Goal: Complete application form

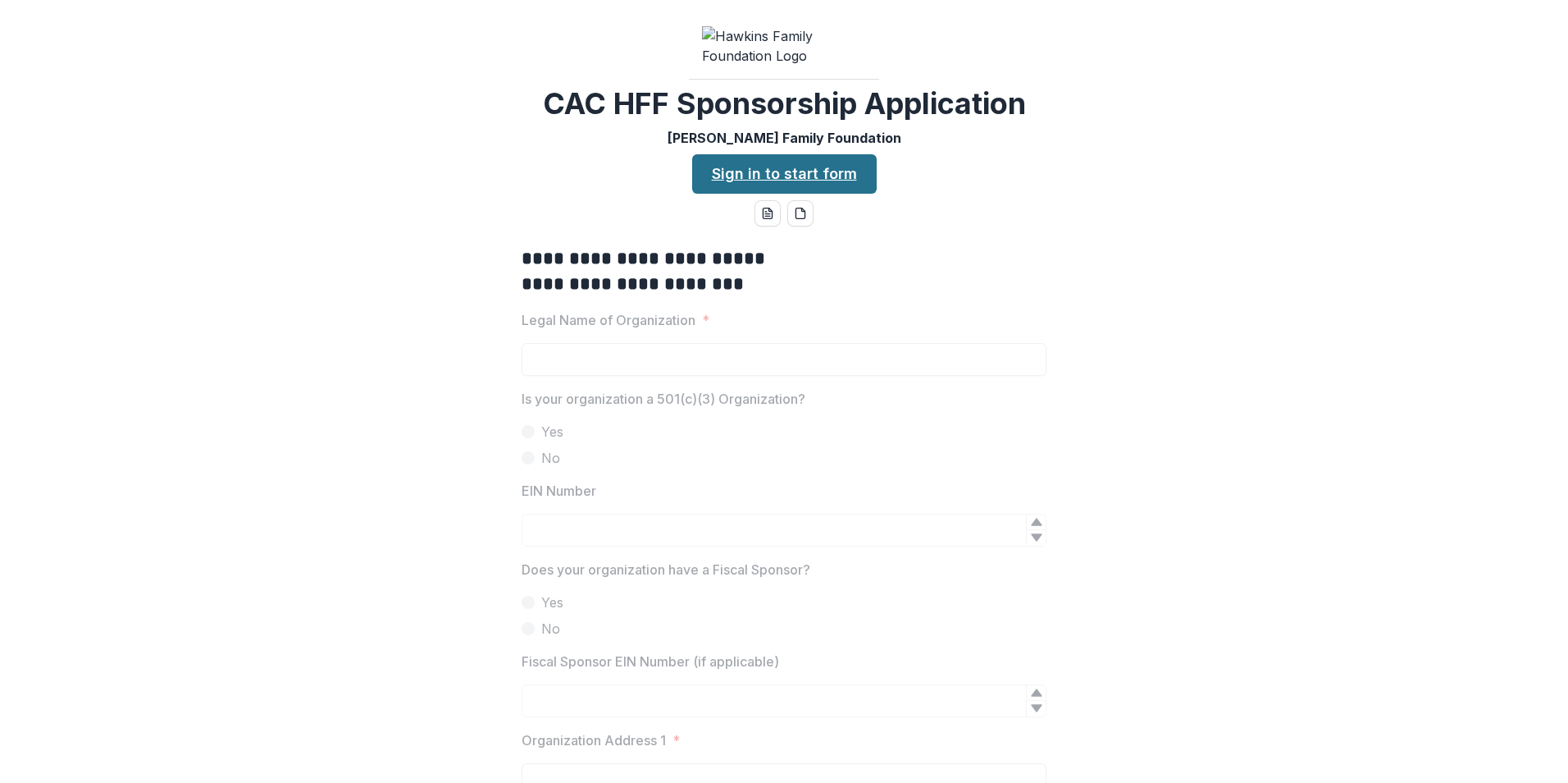
click at [774, 194] on link "Sign in to start form" at bounding box center [784, 174] width 185 height 39
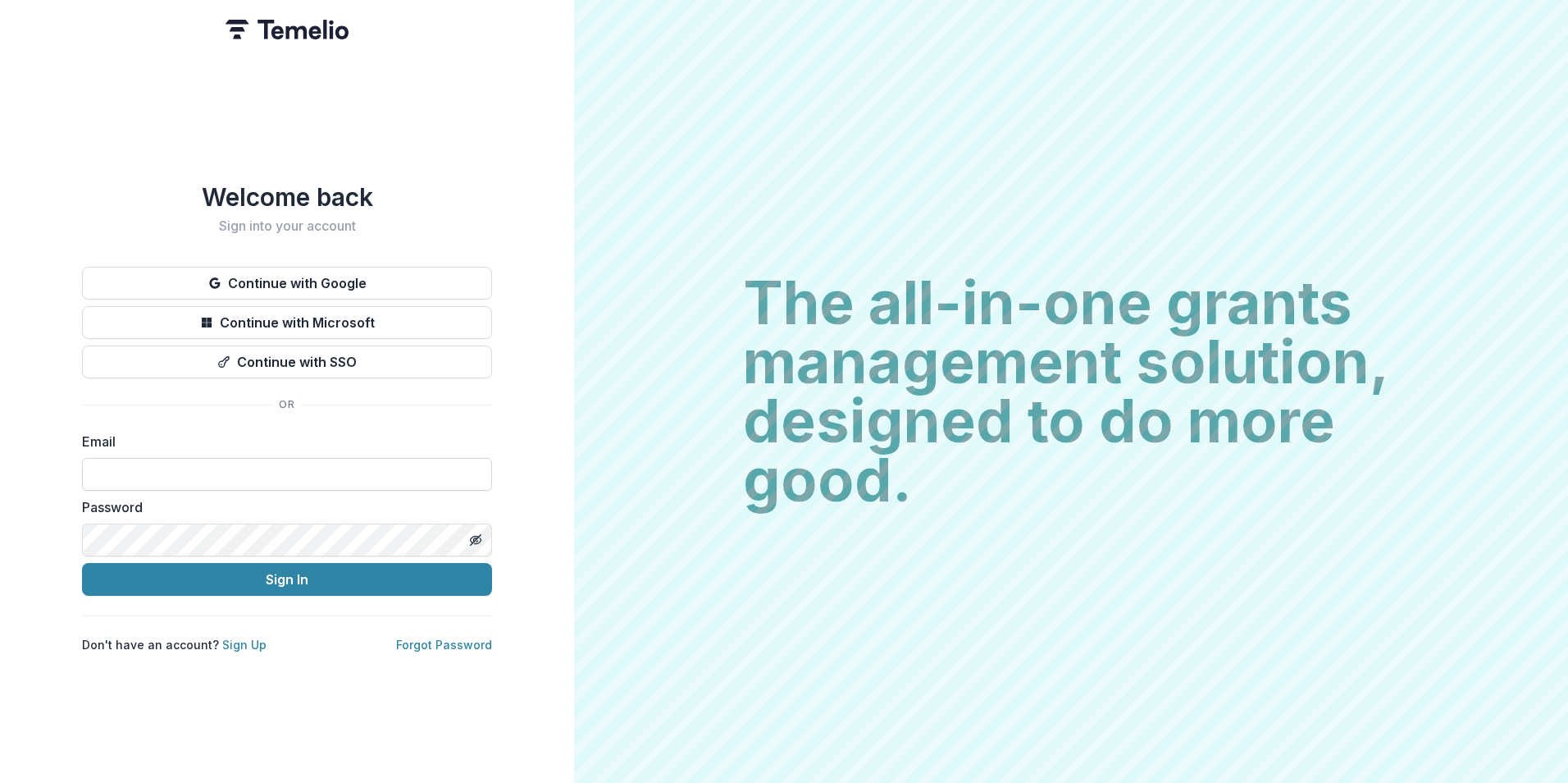
click at [212, 477] on input at bounding box center [286, 474] width 410 height 33
click at [143, 463] on input at bounding box center [286, 474] width 410 height 33
paste input "**********"
type input "**********"
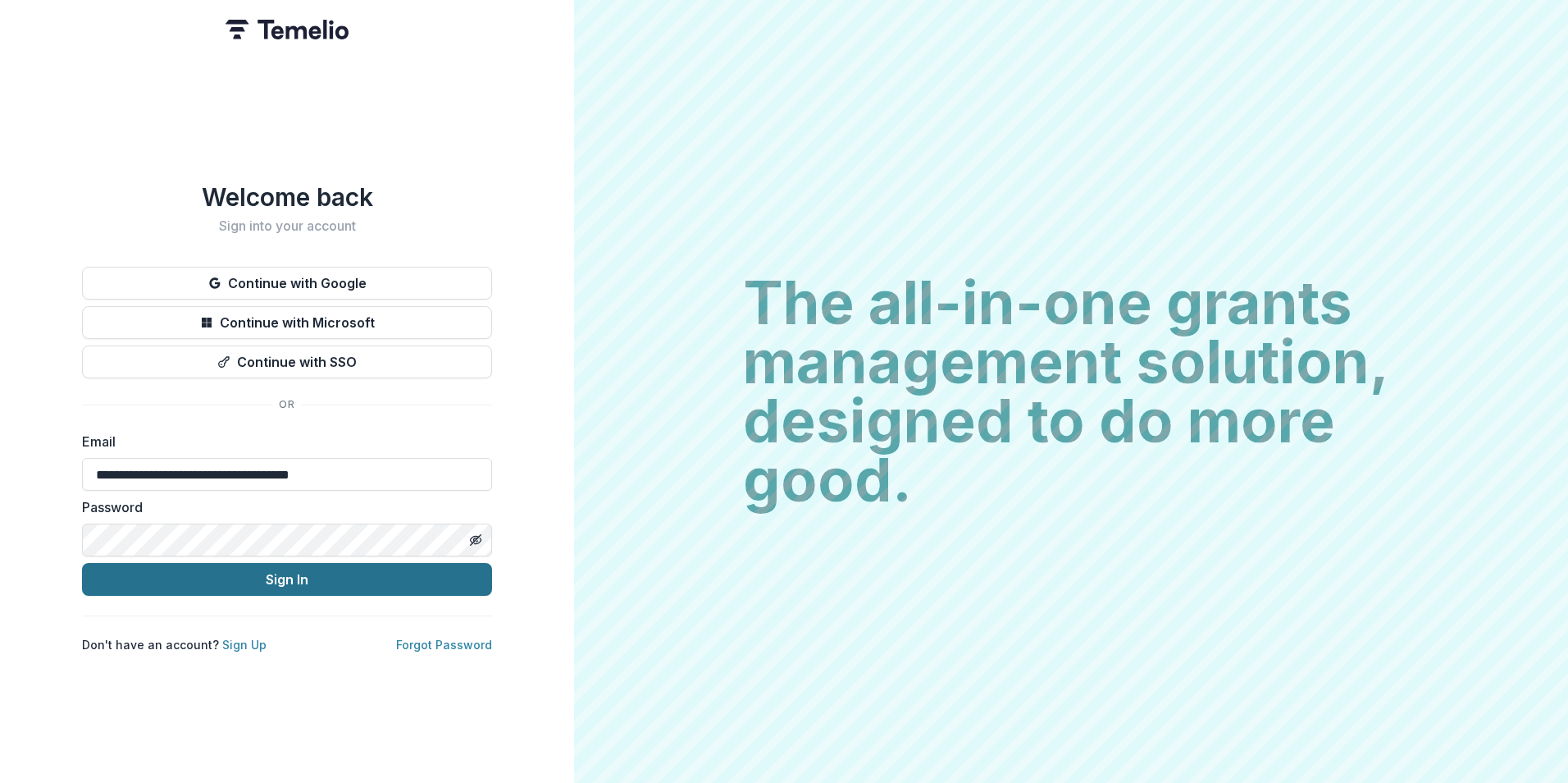
click at [360, 583] on button "Sign In" at bounding box center [286, 579] width 410 height 33
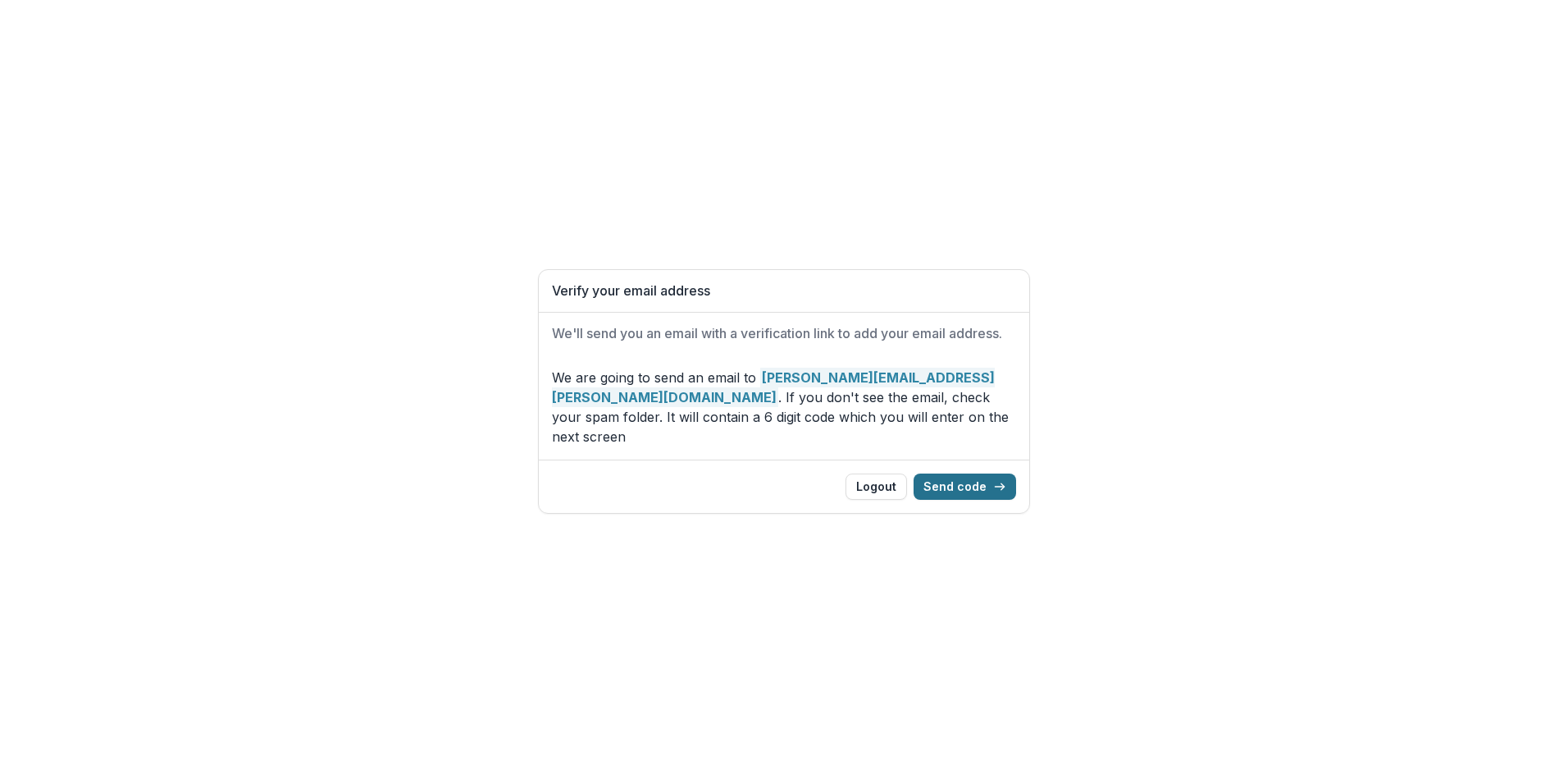
click at [960, 486] on button "Send code" at bounding box center [964, 487] width 102 height 27
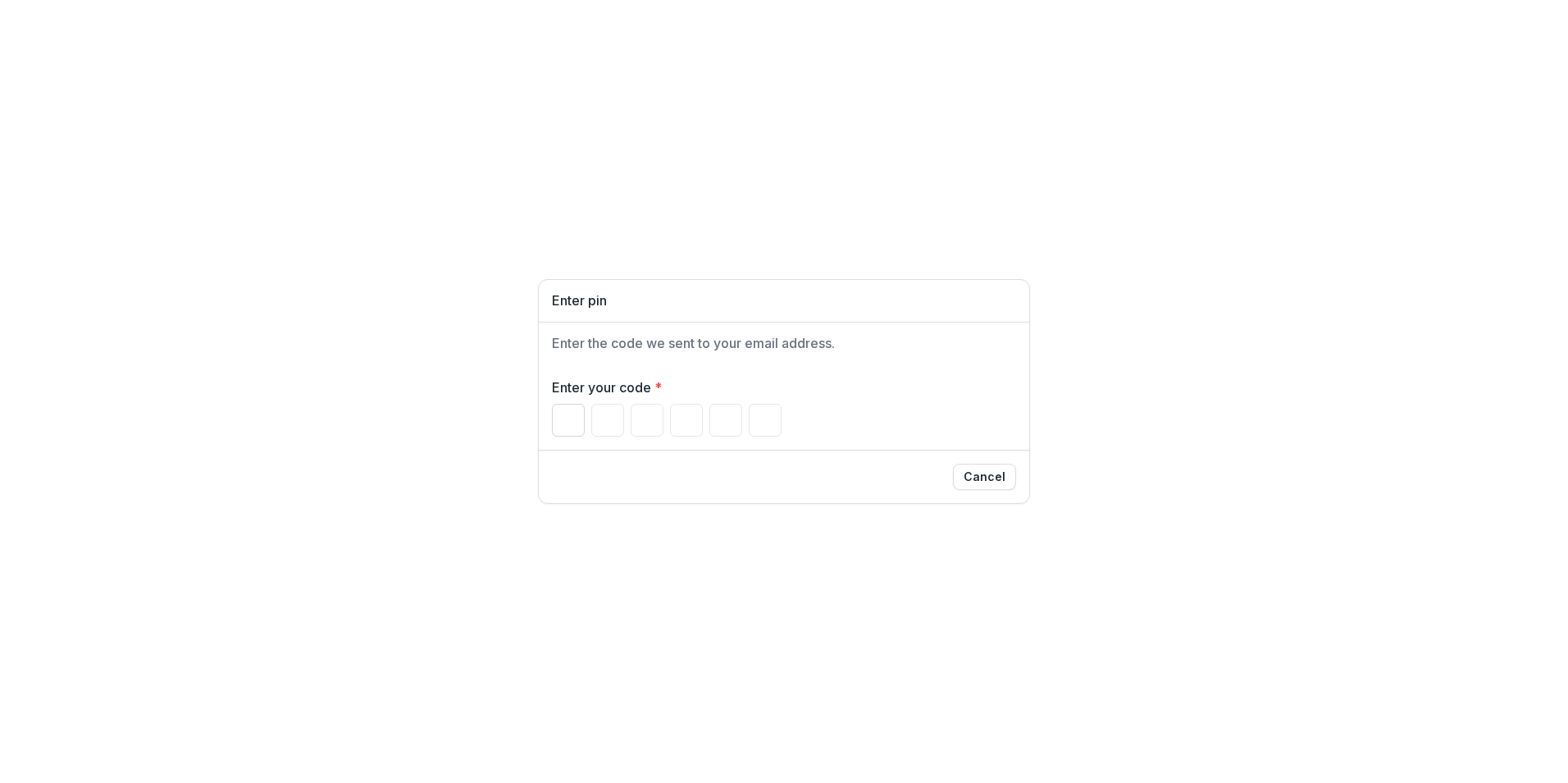
click at [561, 423] on input "Please enter your pin code" at bounding box center [568, 420] width 33 height 33
type input "*"
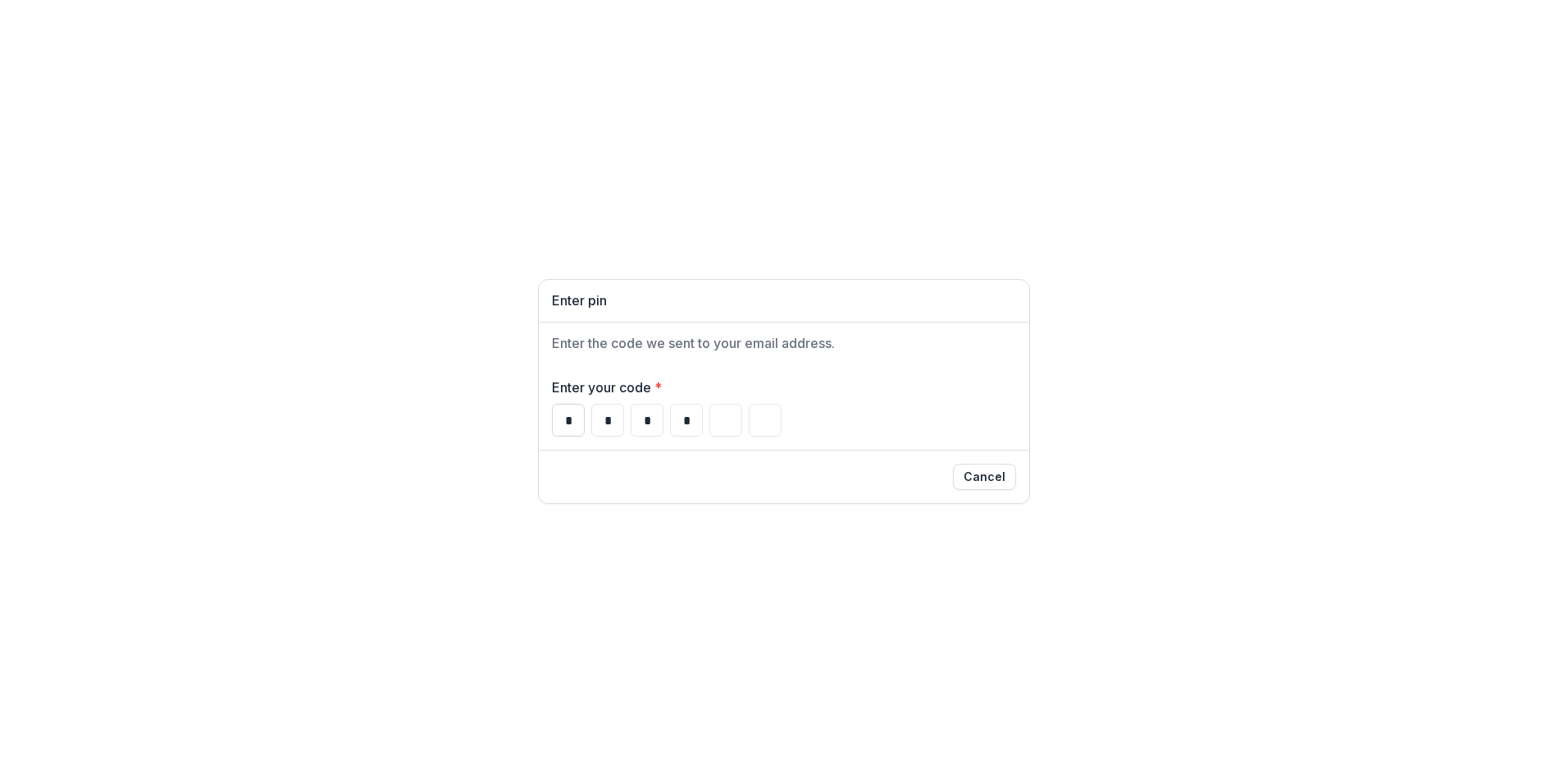
type input "*"
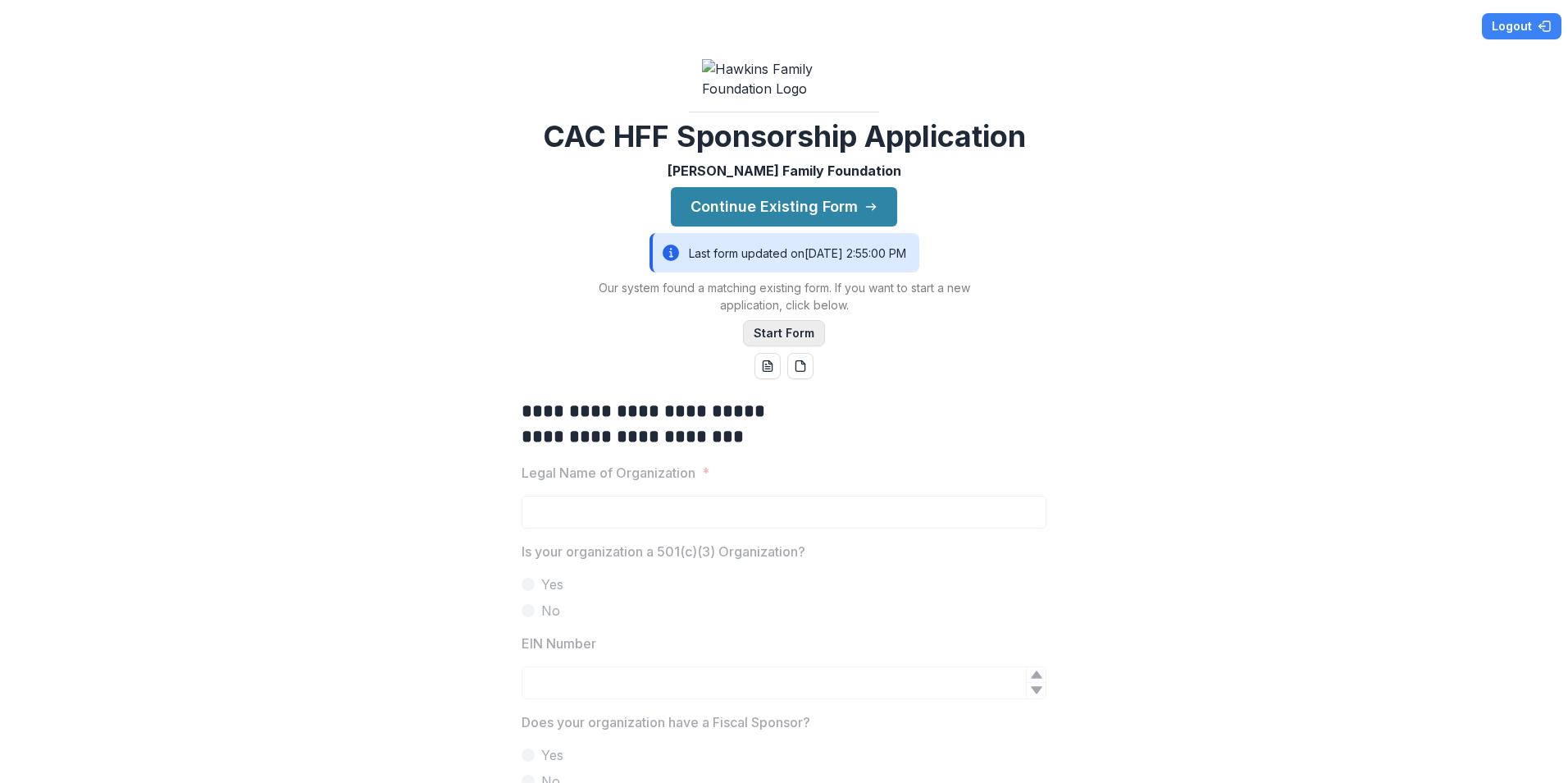
click at [803, 346] on button "Start Form" at bounding box center [784, 334] width 82 height 27
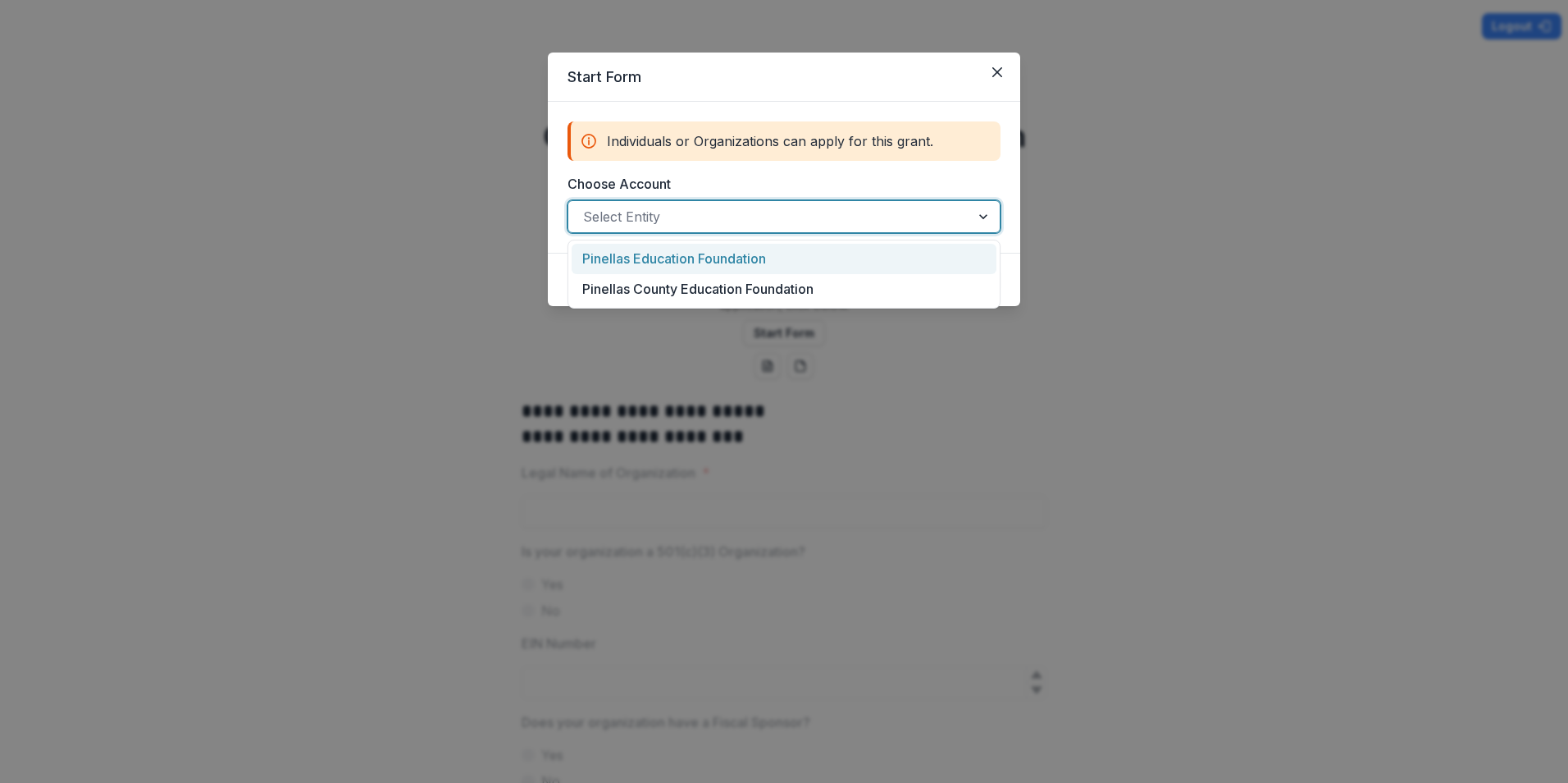
click at [623, 216] on div at bounding box center [769, 217] width 373 height 23
click at [640, 252] on div "Pinellas Education Foundation" at bounding box center [784, 259] width 425 height 30
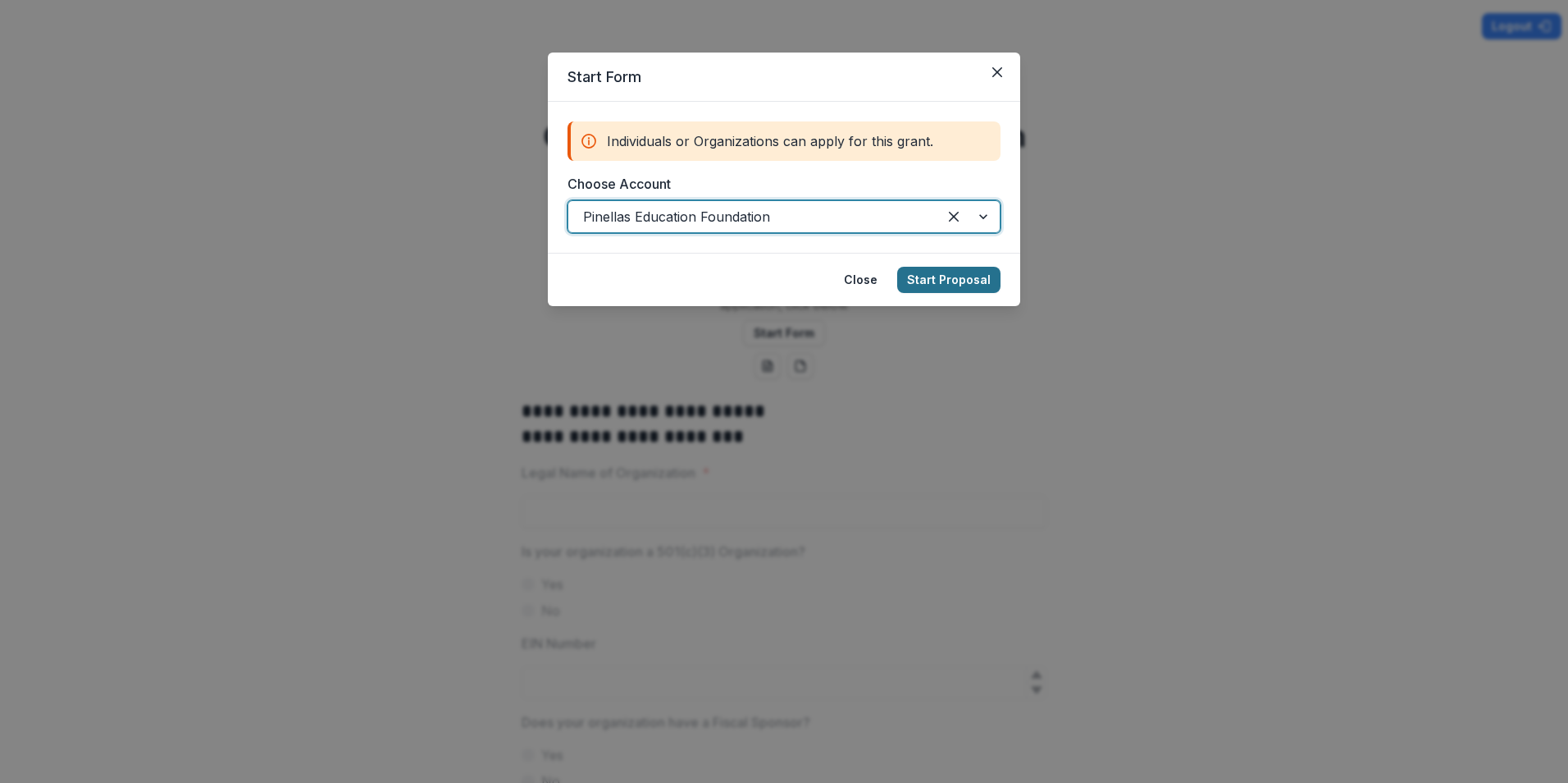
click at [930, 280] on button "Start Proposal" at bounding box center [949, 280] width 103 height 27
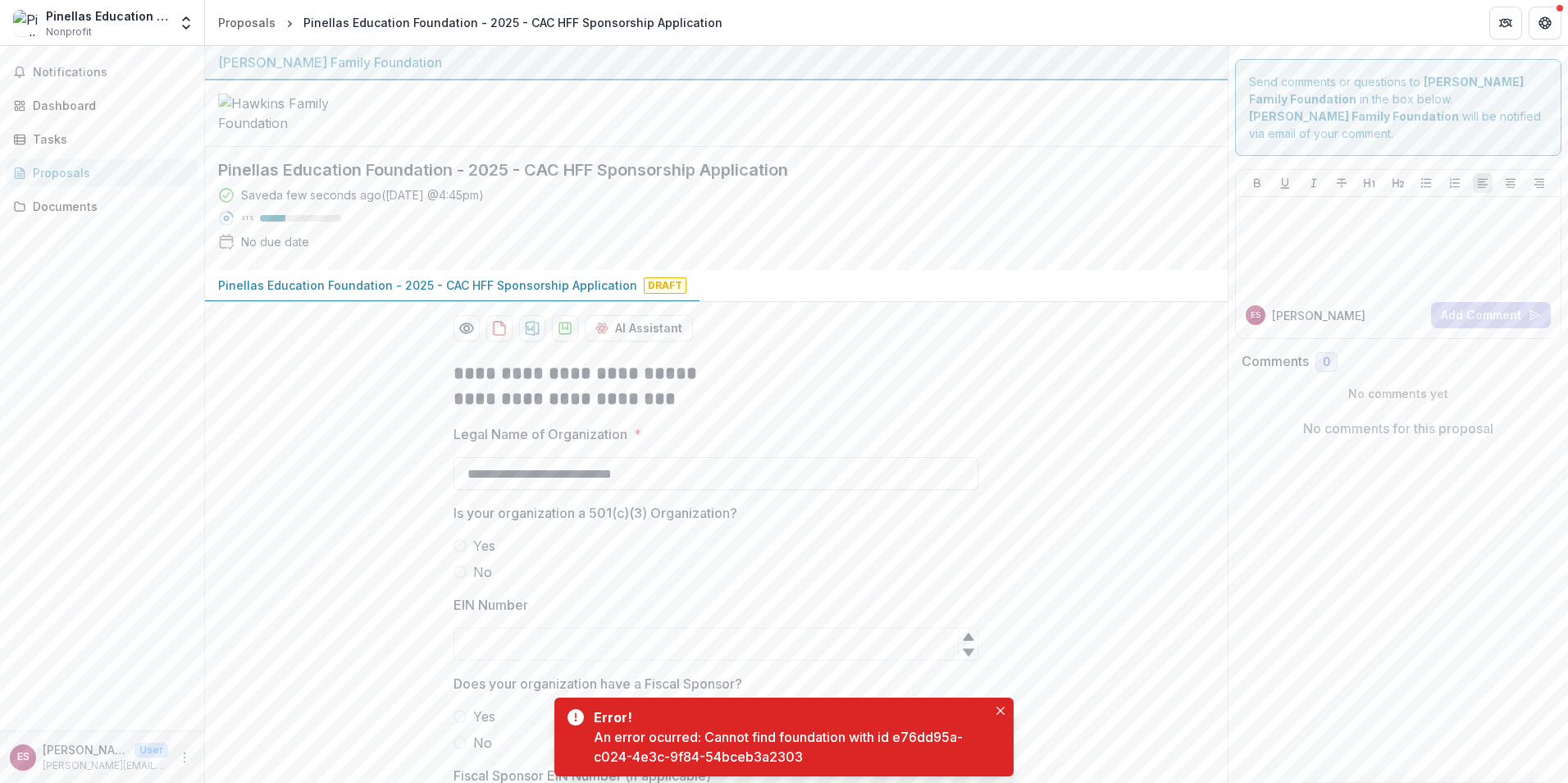
scroll to position [164, 0]
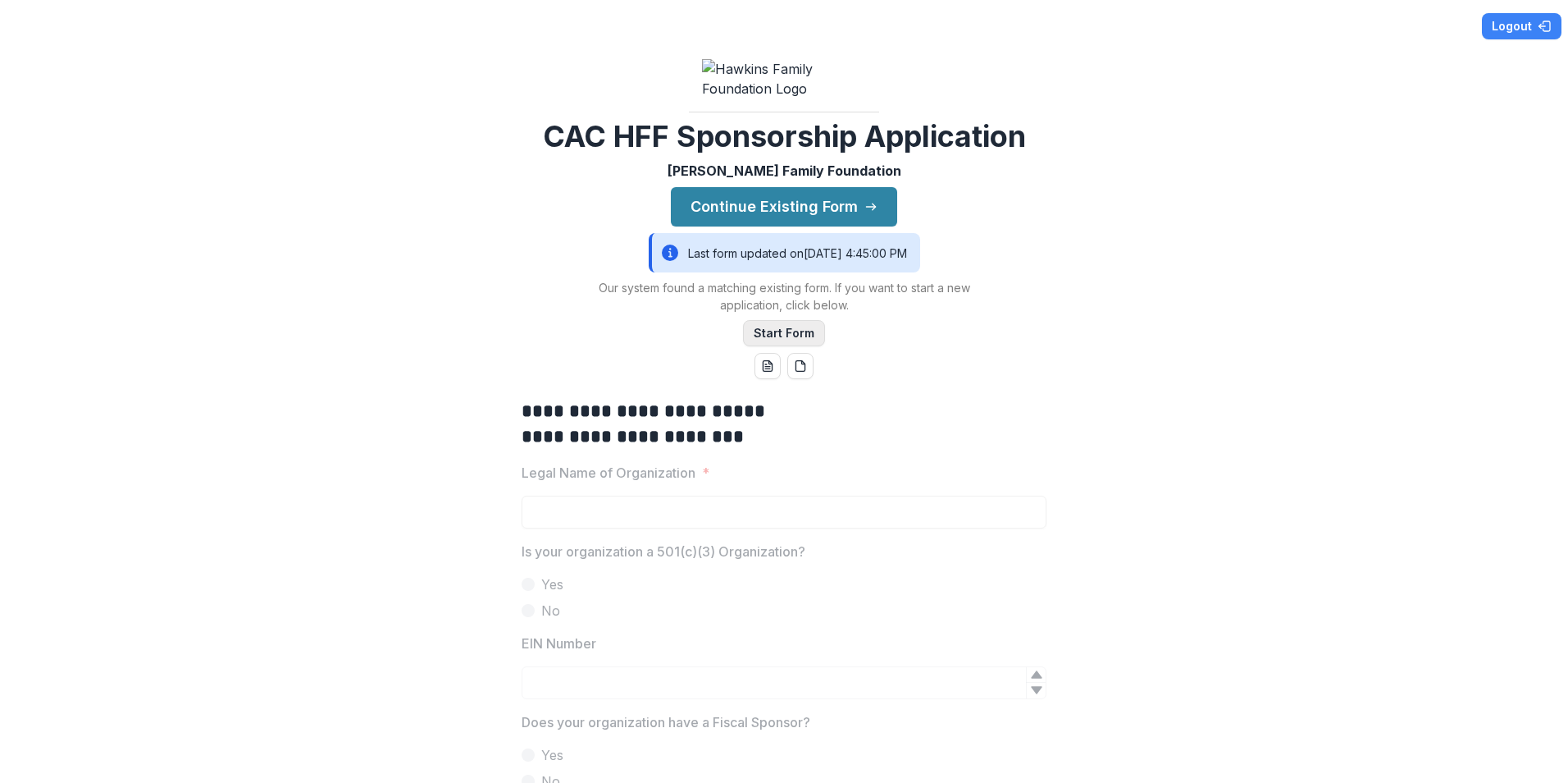
click at [765, 346] on button "Start Form" at bounding box center [784, 334] width 82 height 27
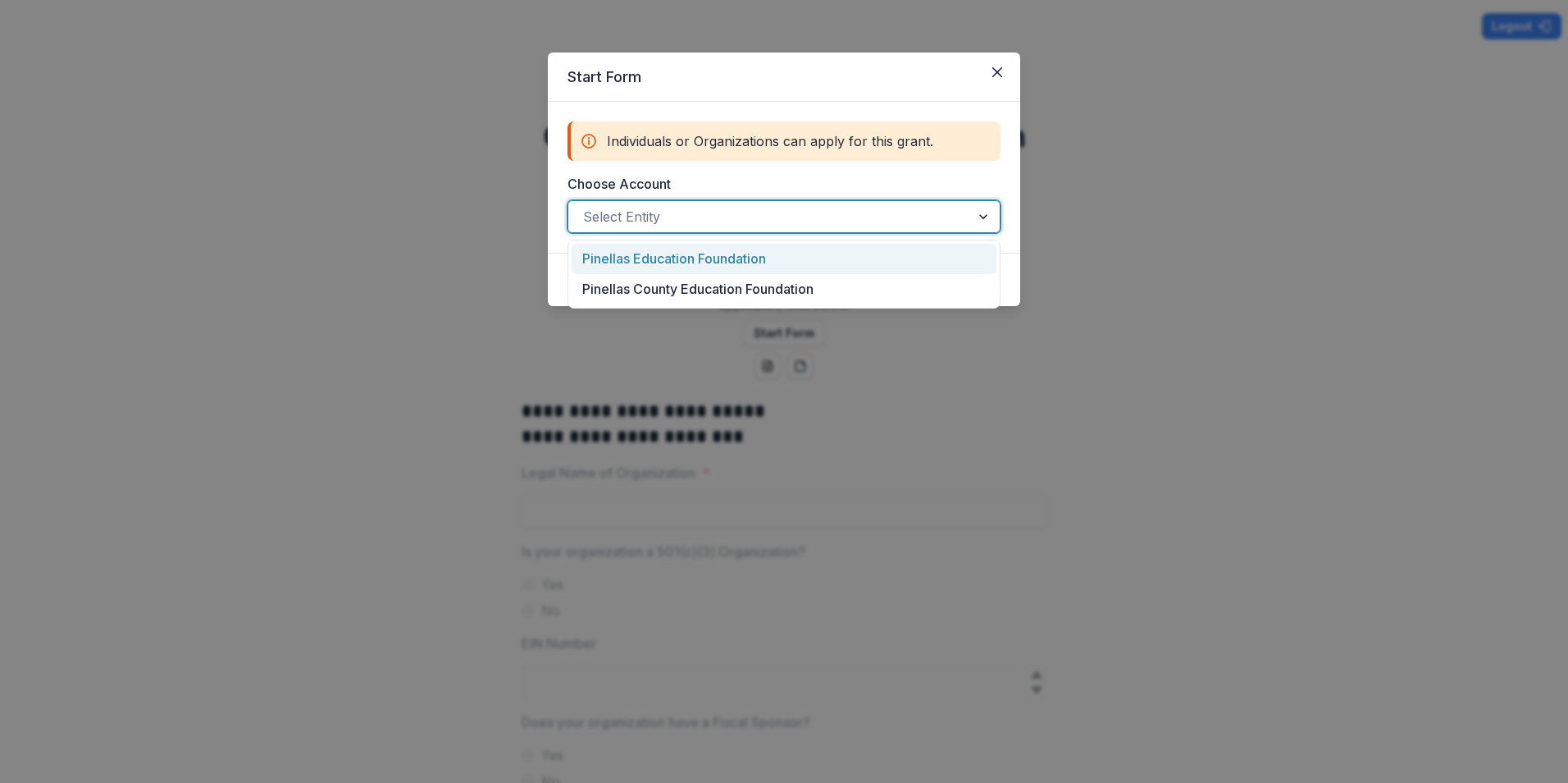
click at [703, 227] on div at bounding box center [769, 217] width 373 height 23
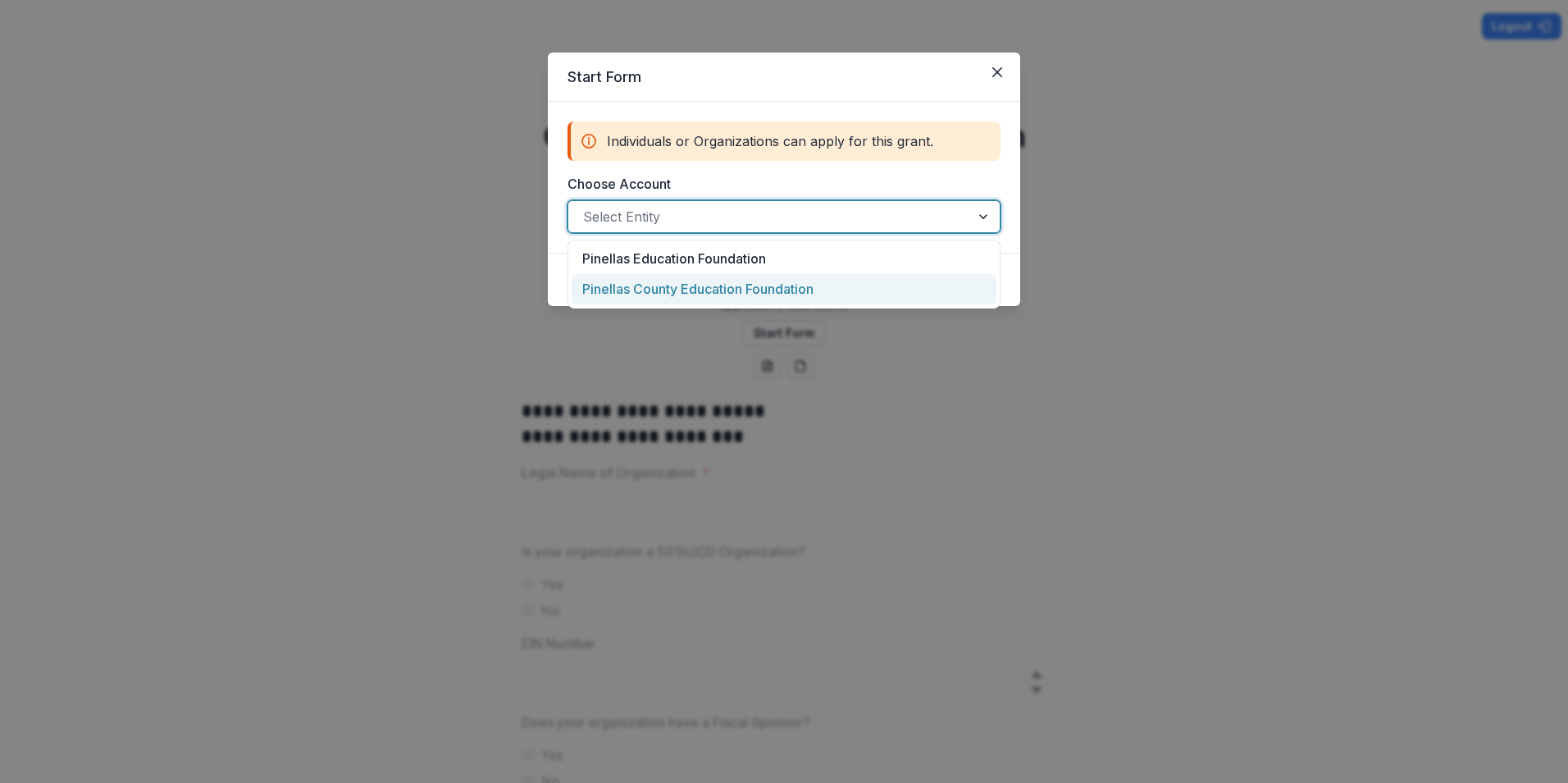
click at [675, 287] on div "Pinellas County Education Foundation" at bounding box center [784, 289] width 425 height 30
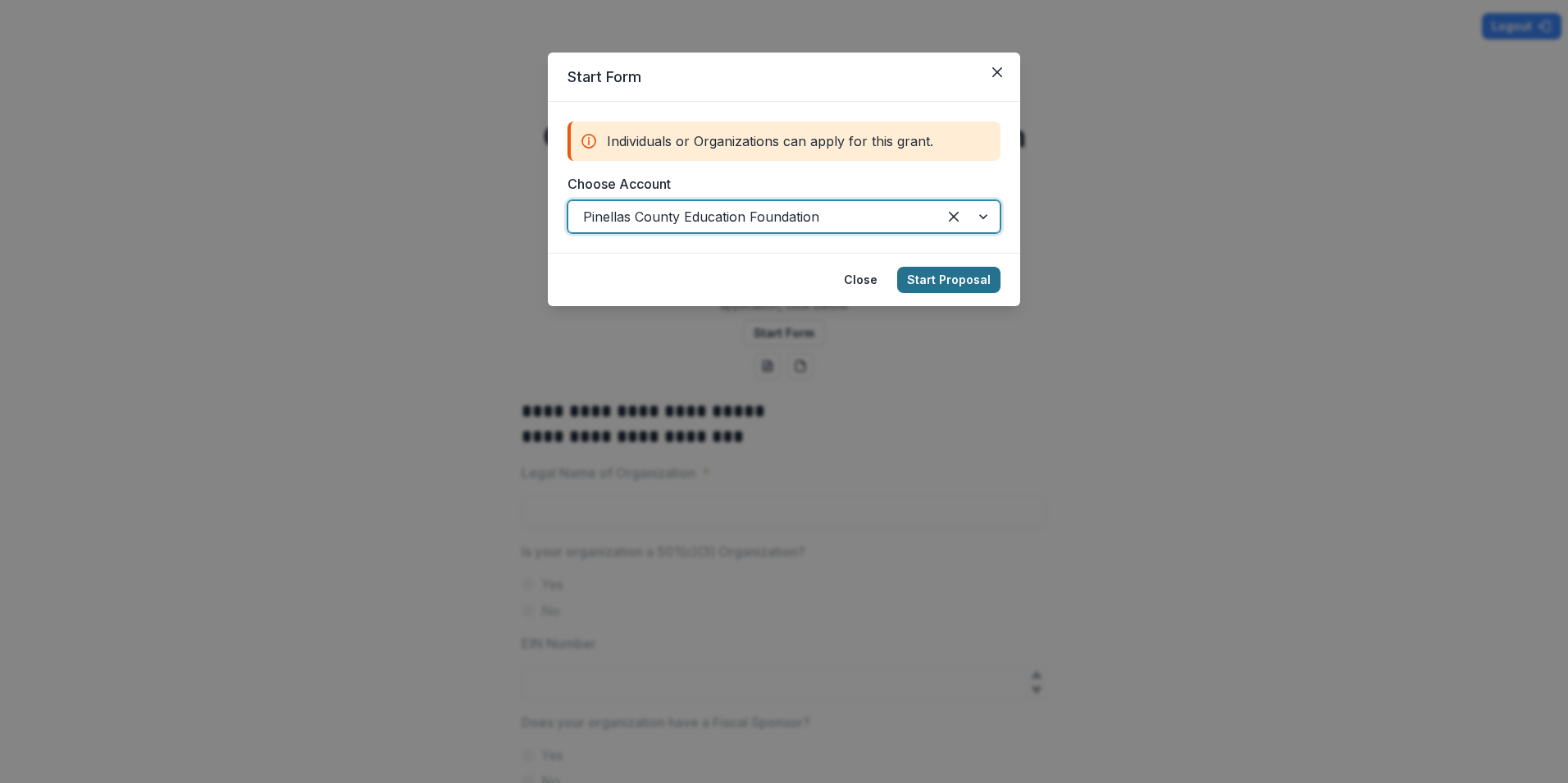
click at [936, 284] on button "Start Proposal" at bounding box center [949, 280] width 103 height 27
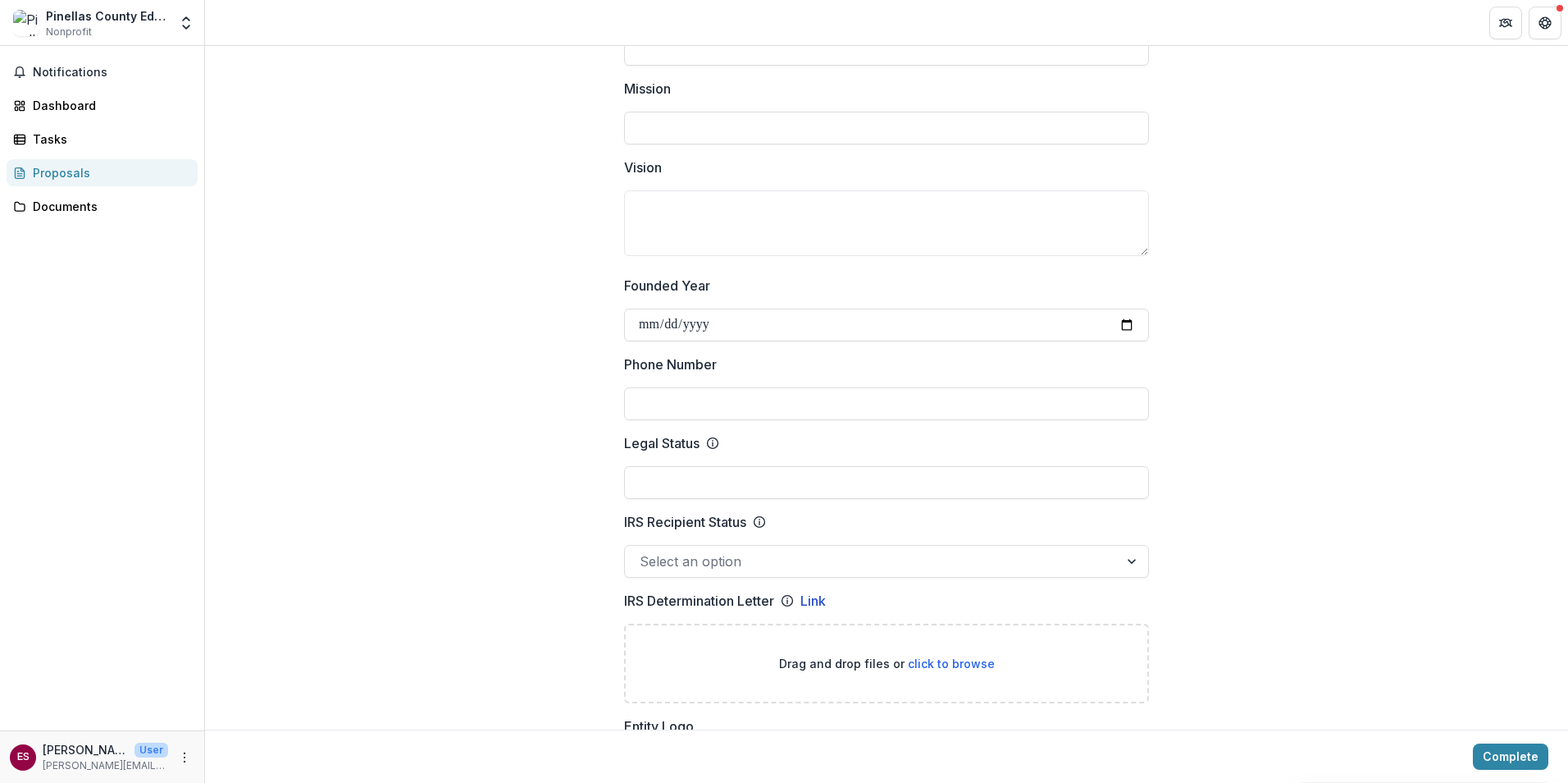
scroll to position [82, 0]
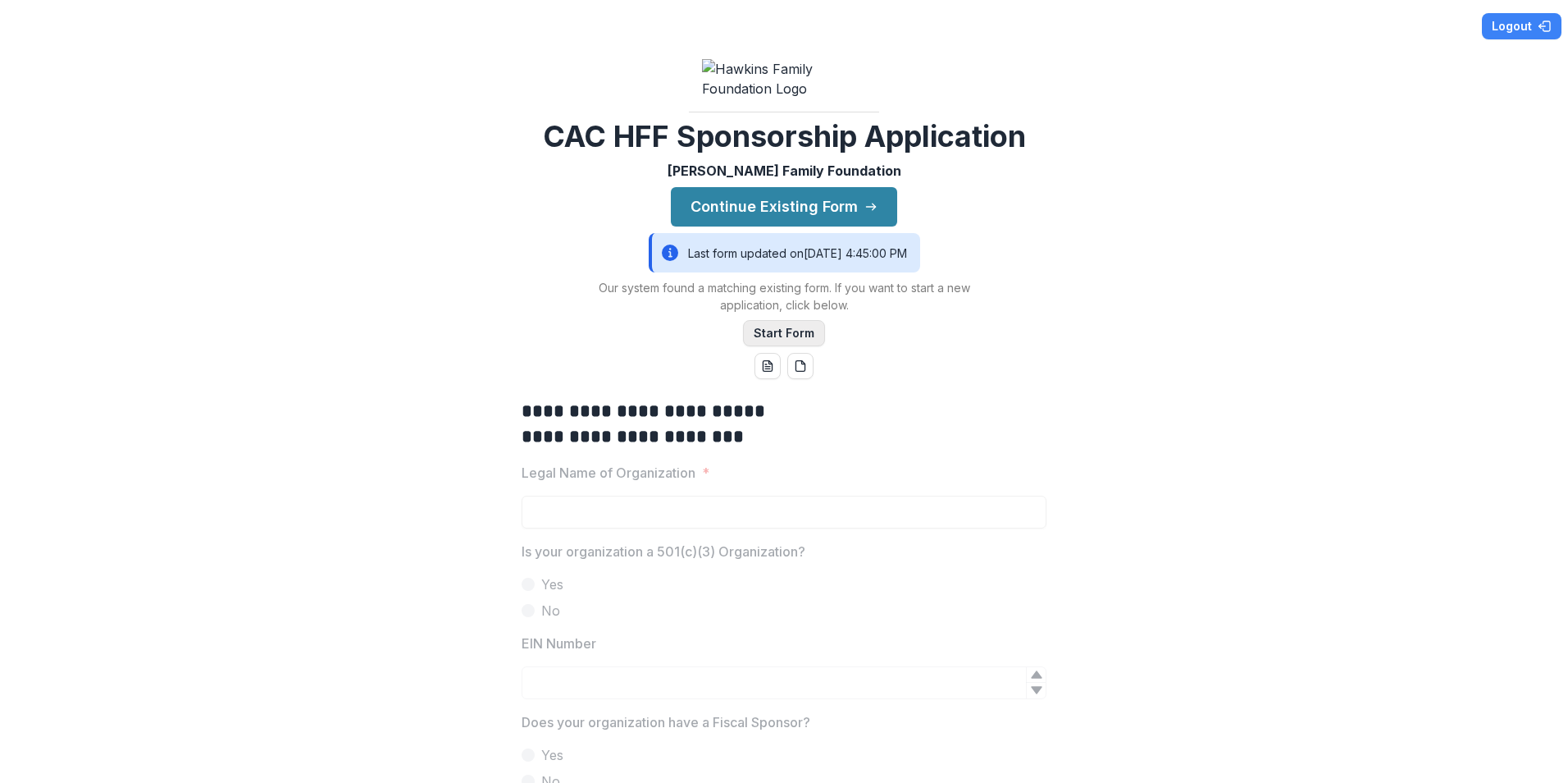
click at [764, 346] on button "Start Form" at bounding box center [784, 334] width 82 height 27
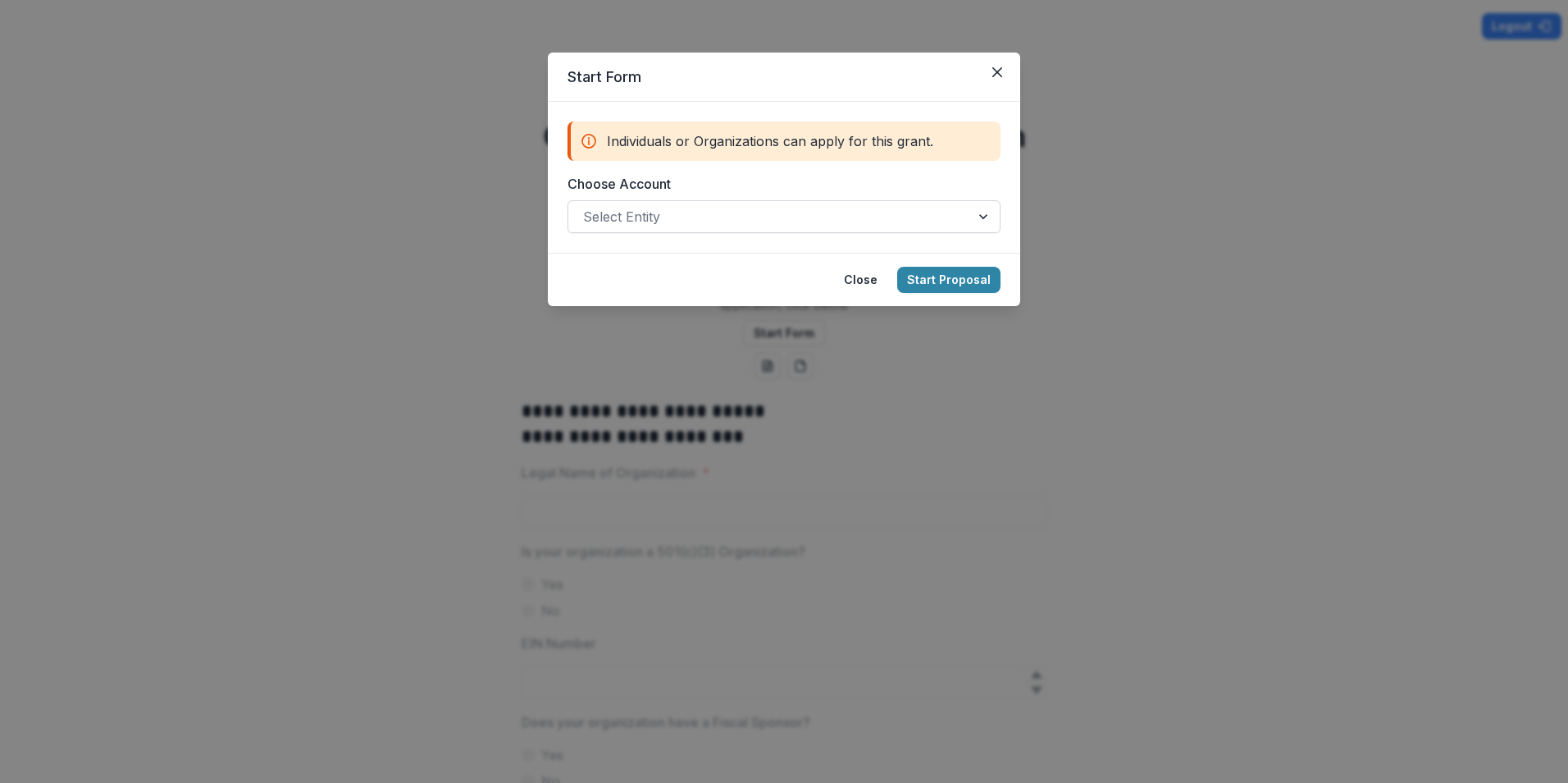
click at [644, 220] on div at bounding box center [769, 217] width 373 height 23
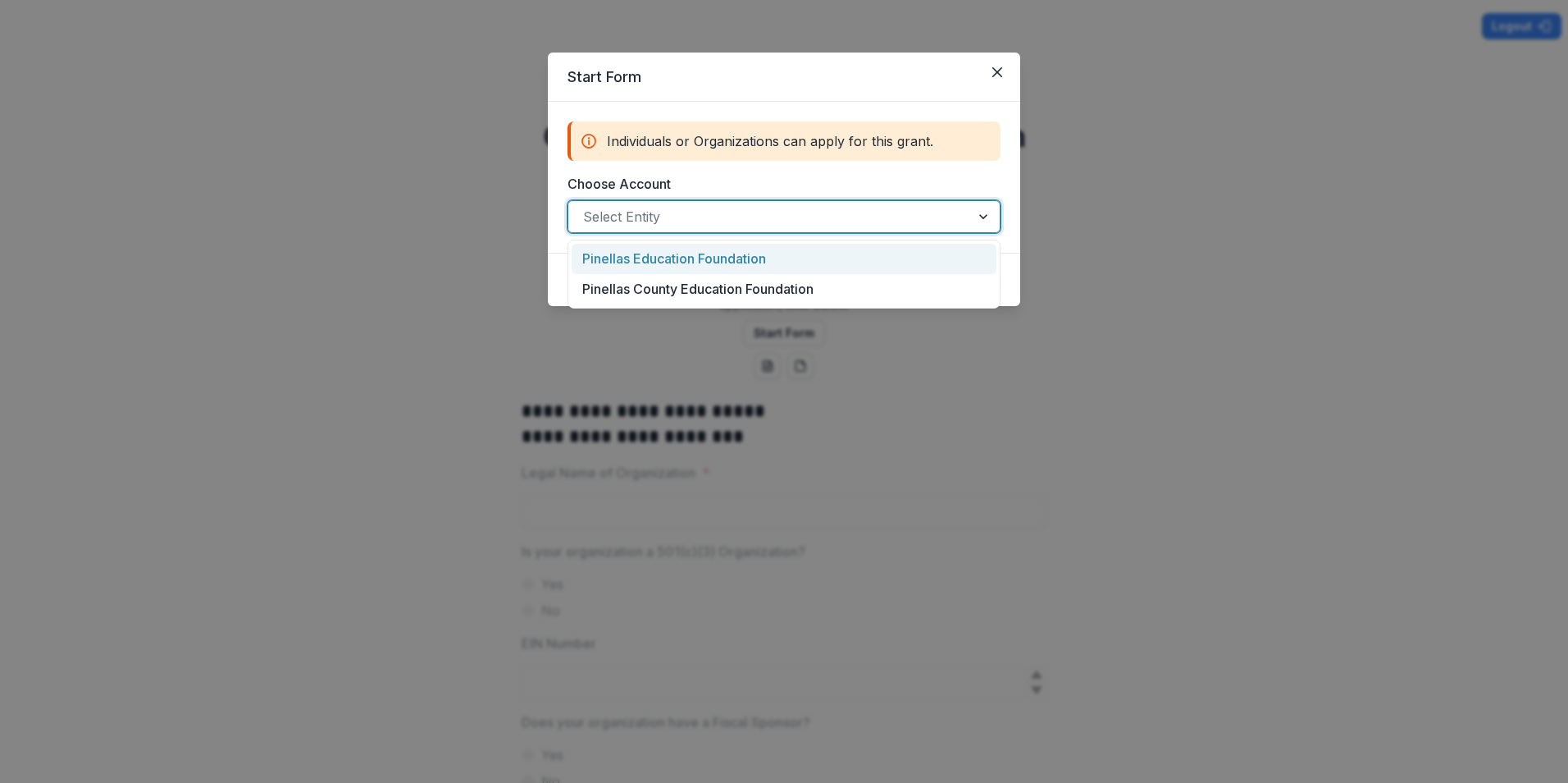
click at [637, 254] on div "Pinellas Education Foundation" at bounding box center [784, 259] width 425 height 30
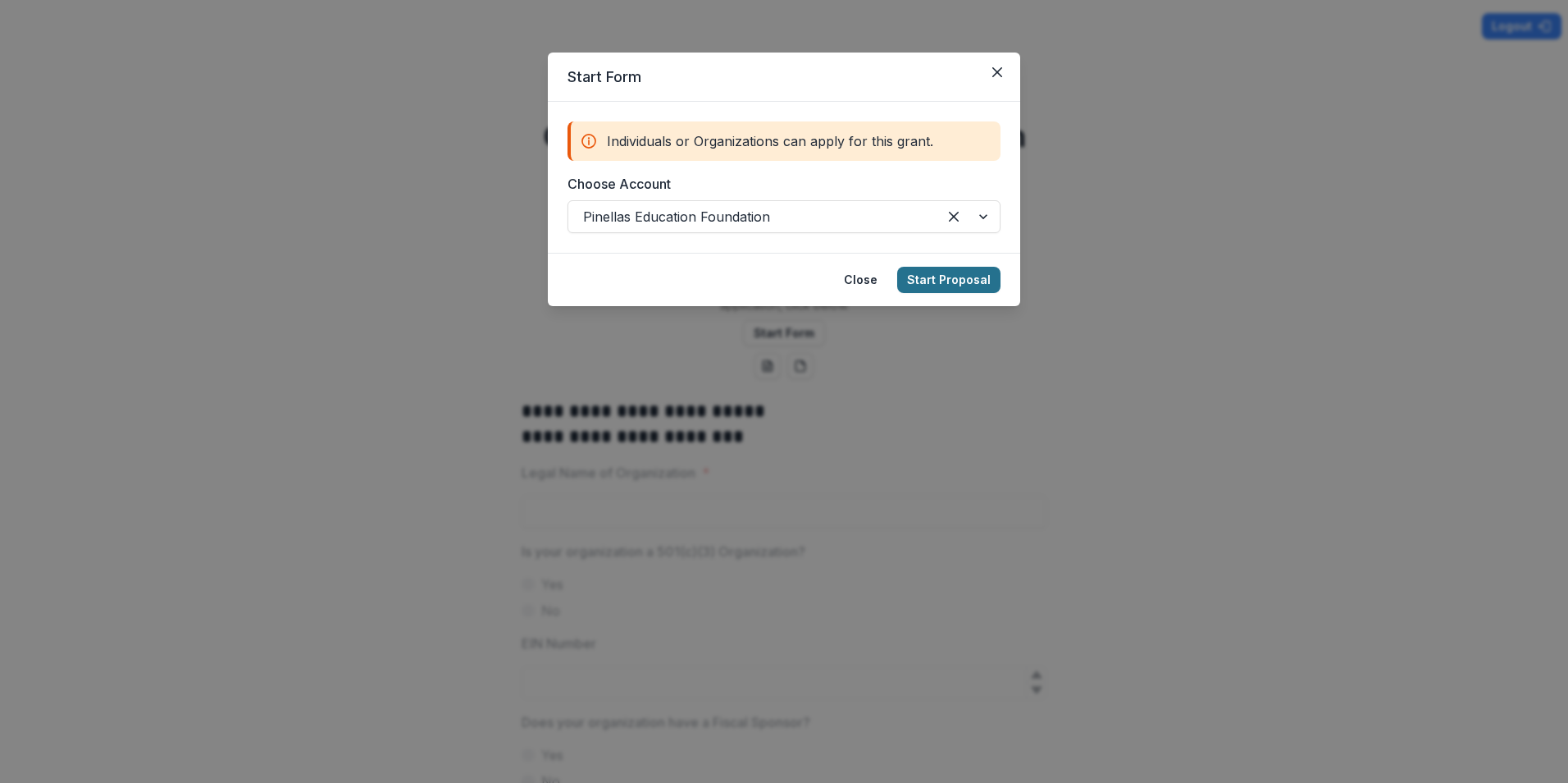
click at [929, 283] on button "Start Proposal" at bounding box center [949, 280] width 103 height 27
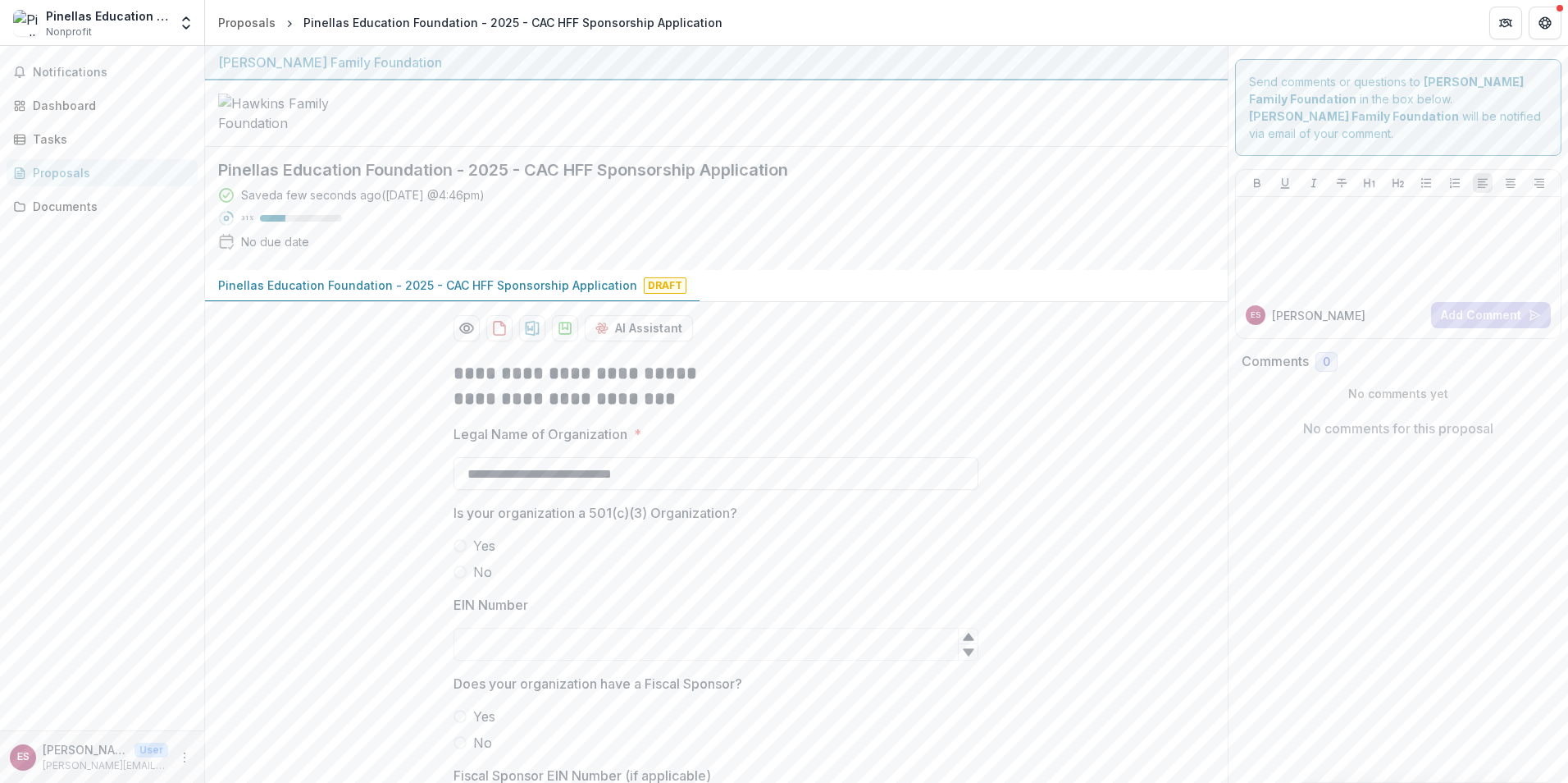
click at [474, 555] on span "Yes" at bounding box center [484, 545] width 22 height 20
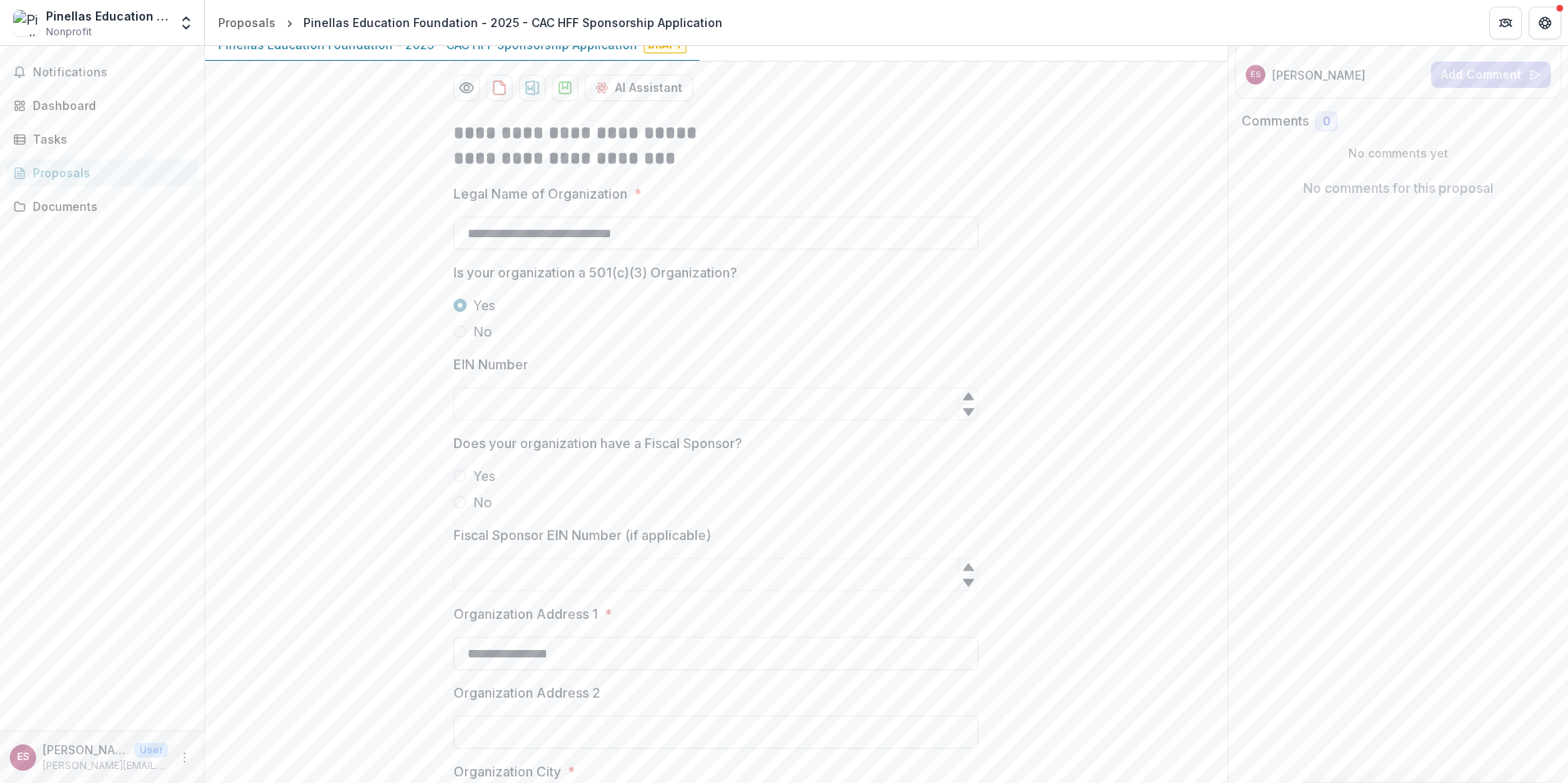
scroll to position [246, 0]
click at [490, 415] on input "EIN Number" at bounding box center [716, 398] width 525 height 33
click at [483, 415] on input "EIN Number" at bounding box center [716, 398] width 525 height 33
click at [972, 413] on icon at bounding box center [969, 406] width 13 height 13
click at [966, 409] on icon at bounding box center [969, 406] width 11 height 7
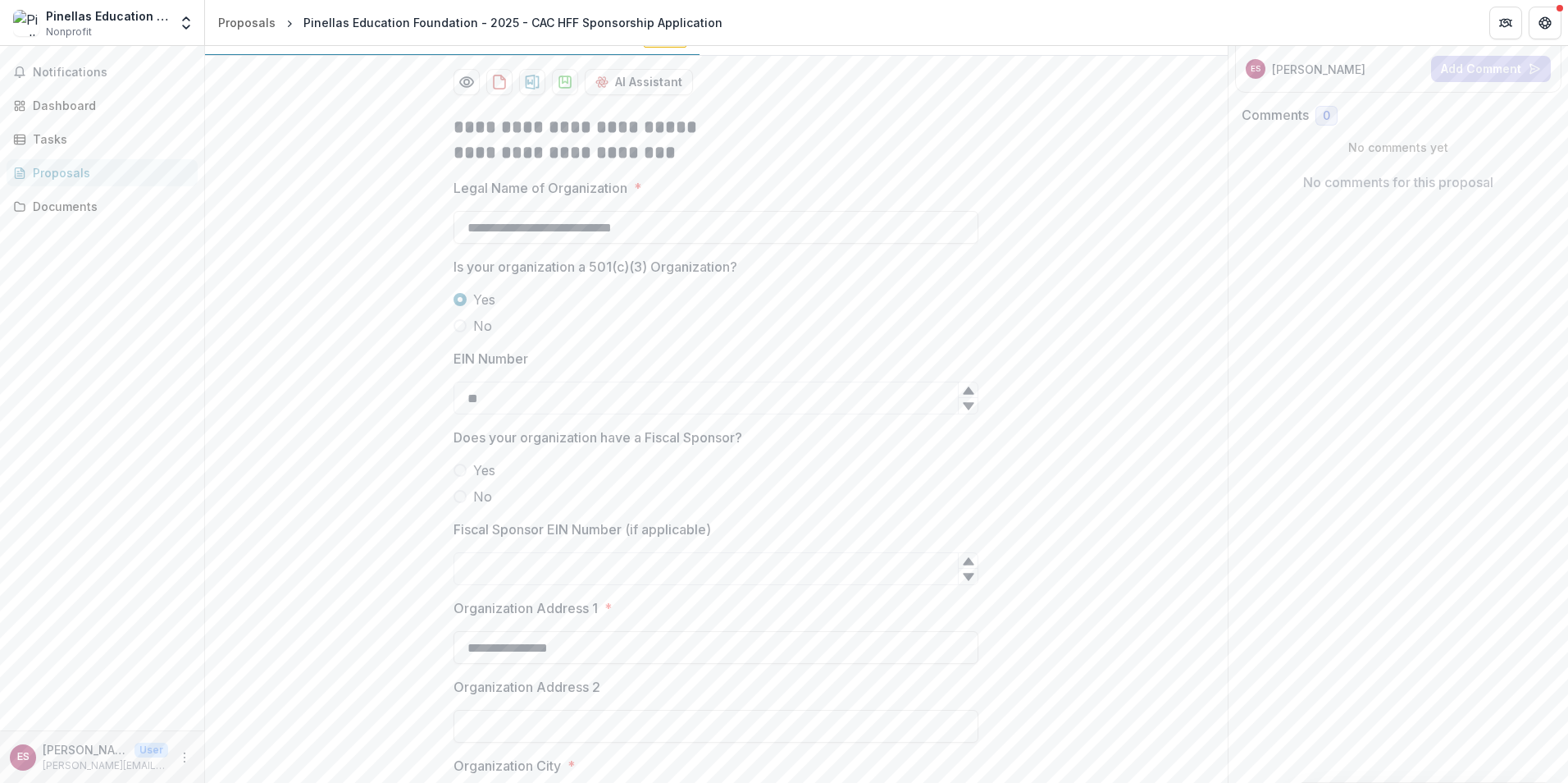
click at [971, 397] on icon at bounding box center [969, 391] width 13 height 13
drag, startPoint x: 573, startPoint y: 423, endPoint x: 359, endPoint y: 416, distance: 214.1
type input "**"
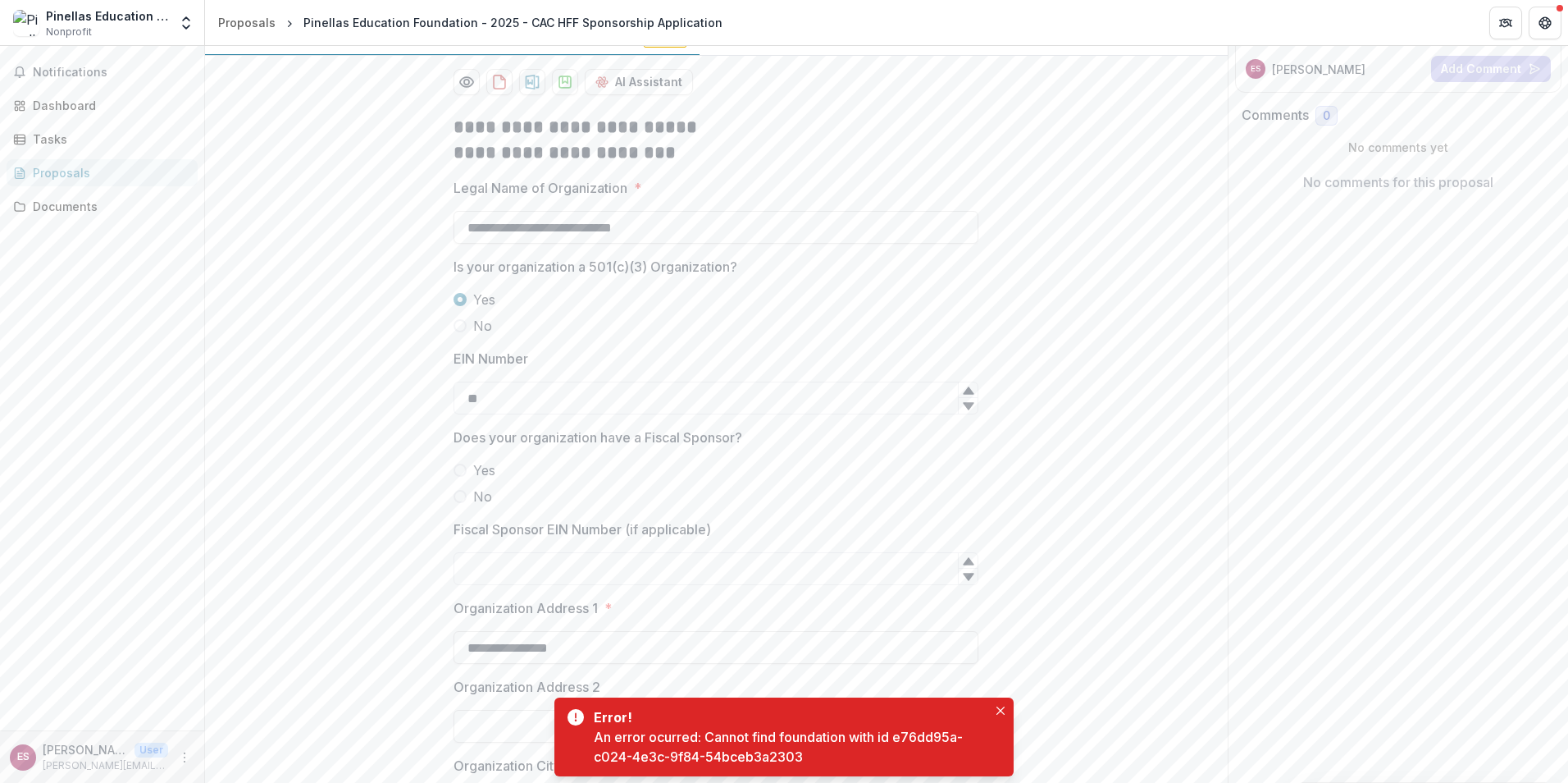
click at [881, 751] on div "An error ocurred: Cannot find foundation with id e76dd95a-c024-4e3c-9f84-54bceb…" at bounding box center [791, 747] width 394 height 39
click at [999, 708] on icon "Close" at bounding box center [1001, 710] width 8 height 8
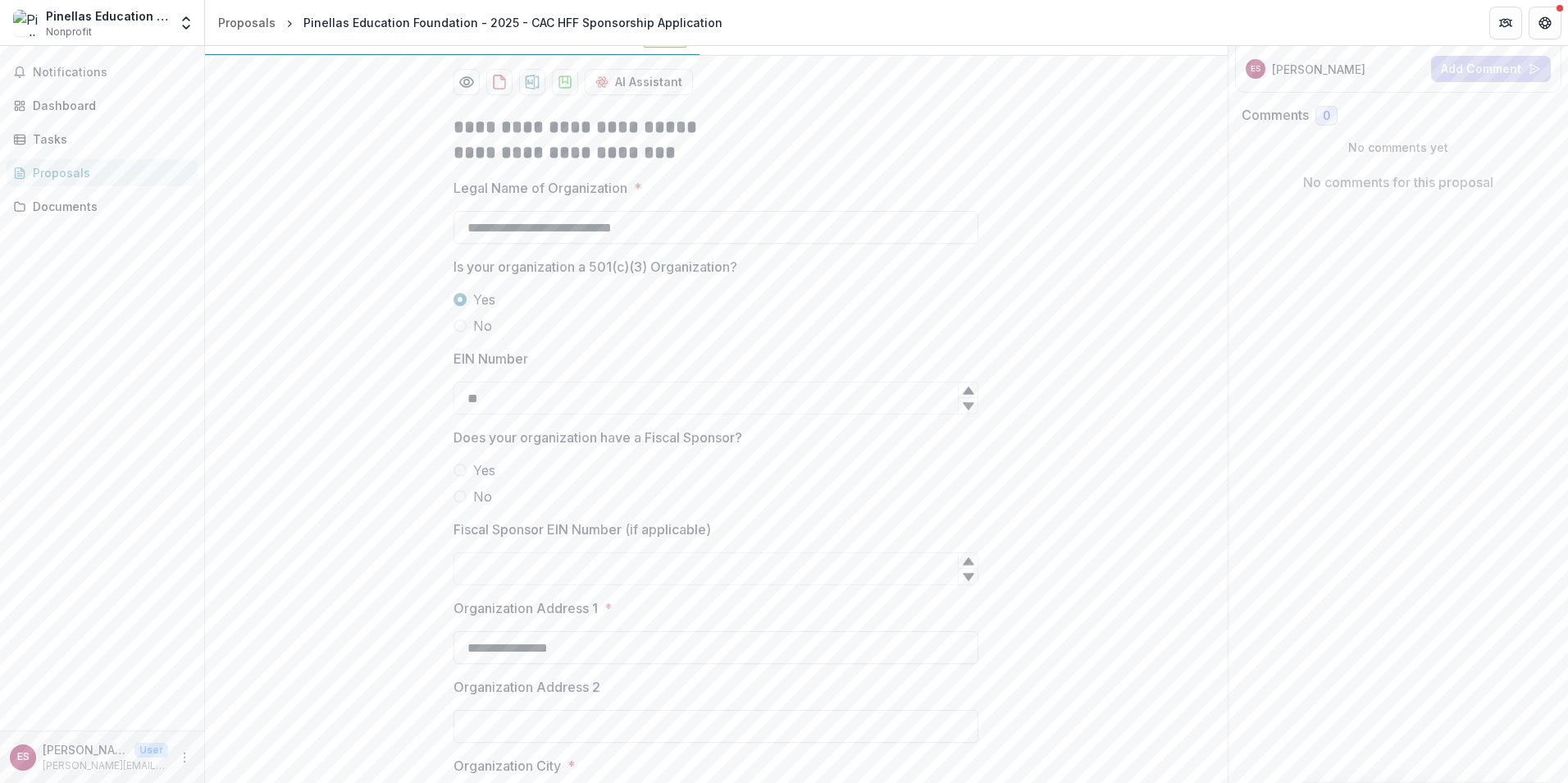
click at [353, 47] on p "Pinellas Education Foundation - 2025 - CAC HFF Sponsorship Application" at bounding box center [427, 38] width 419 height 17
click at [186, 29] on icon "Open entity switcher" at bounding box center [186, 23] width 16 height 16
click at [157, 115] on div "Pinellas County Education Foundation" at bounding box center [122, 119] width 164 height 17
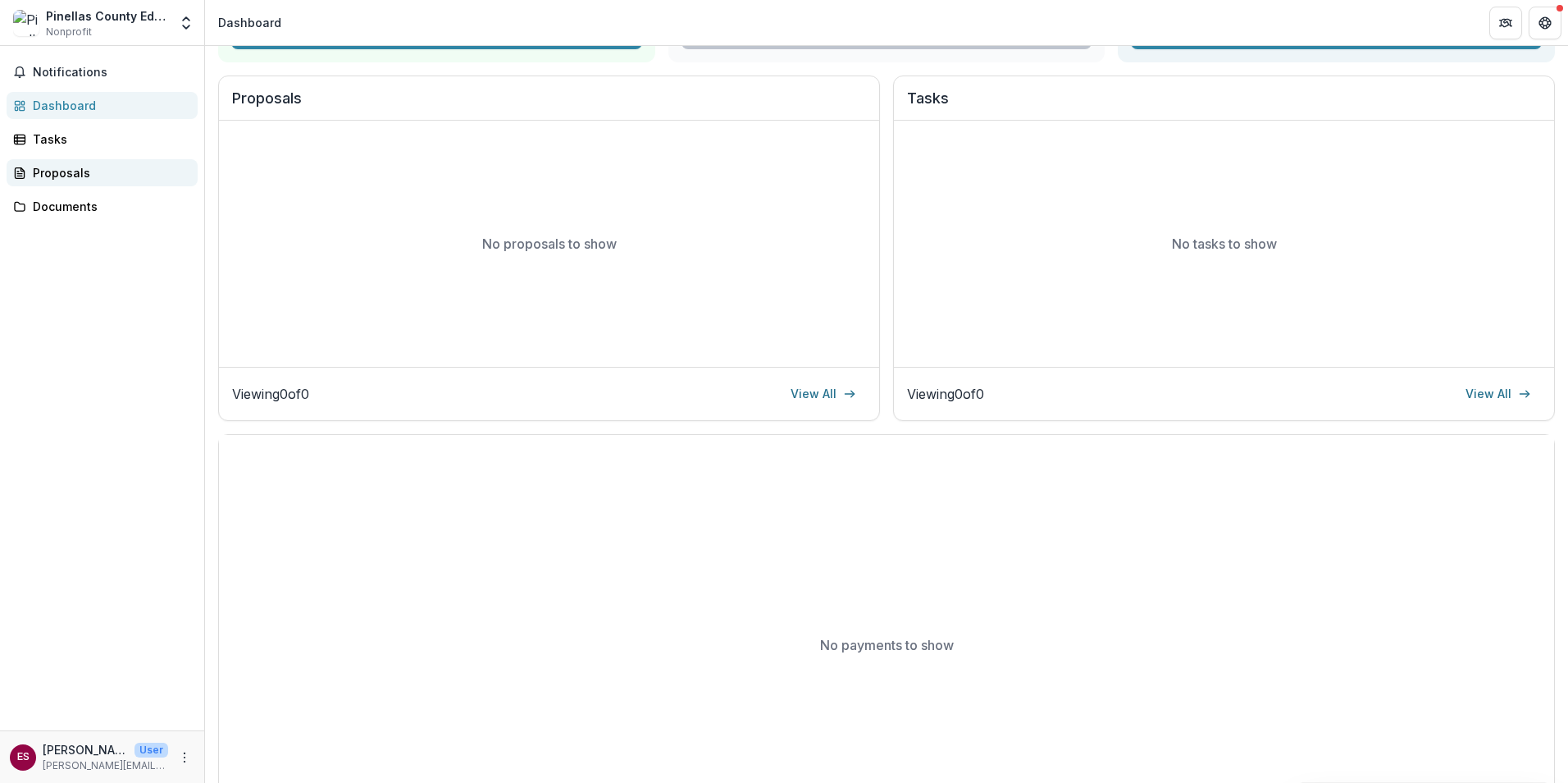
click at [57, 173] on div "Proposals" at bounding box center [109, 172] width 152 height 17
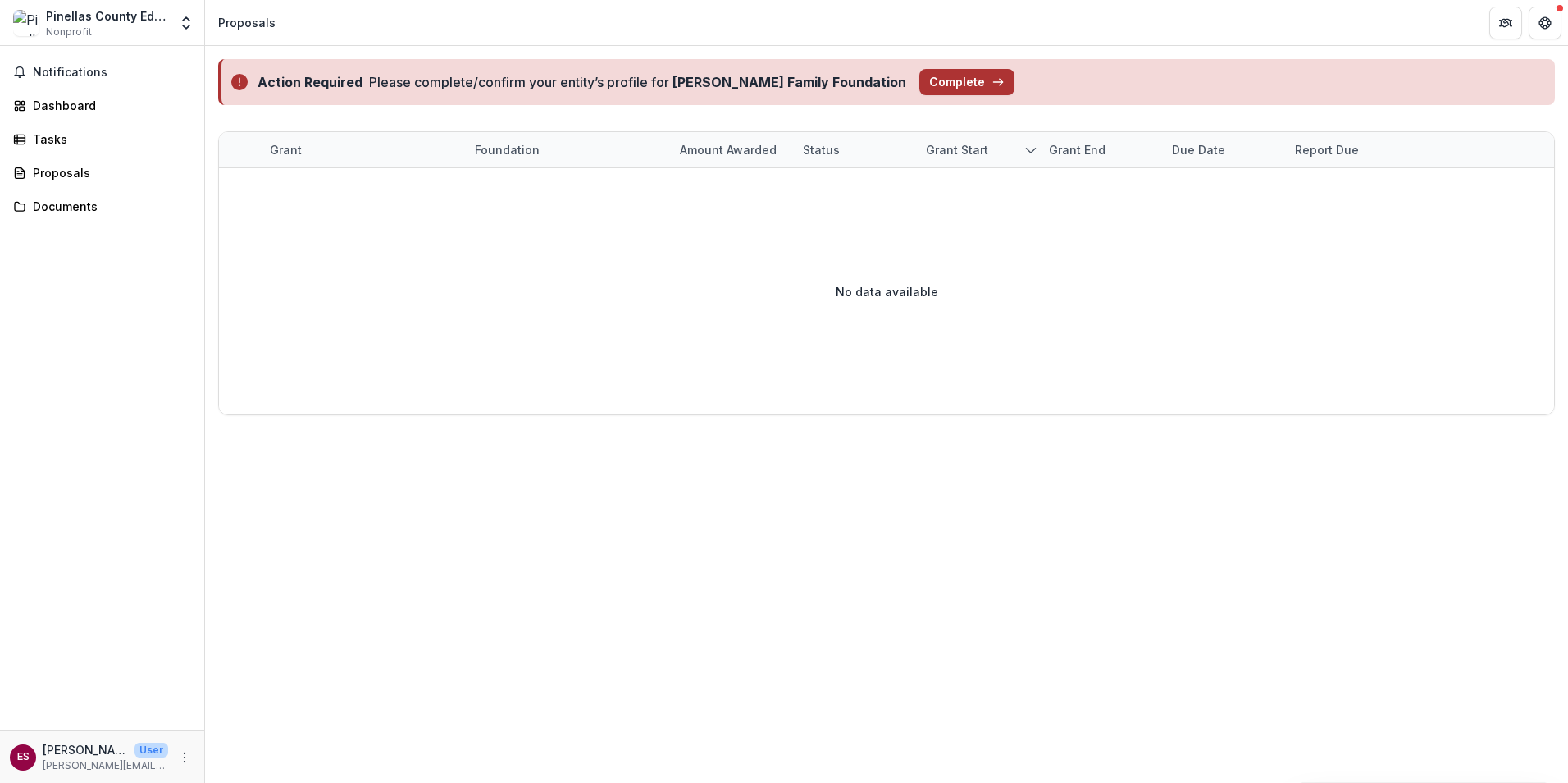
click at [920, 79] on button "Complete" at bounding box center [967, 82] width 95 height 27
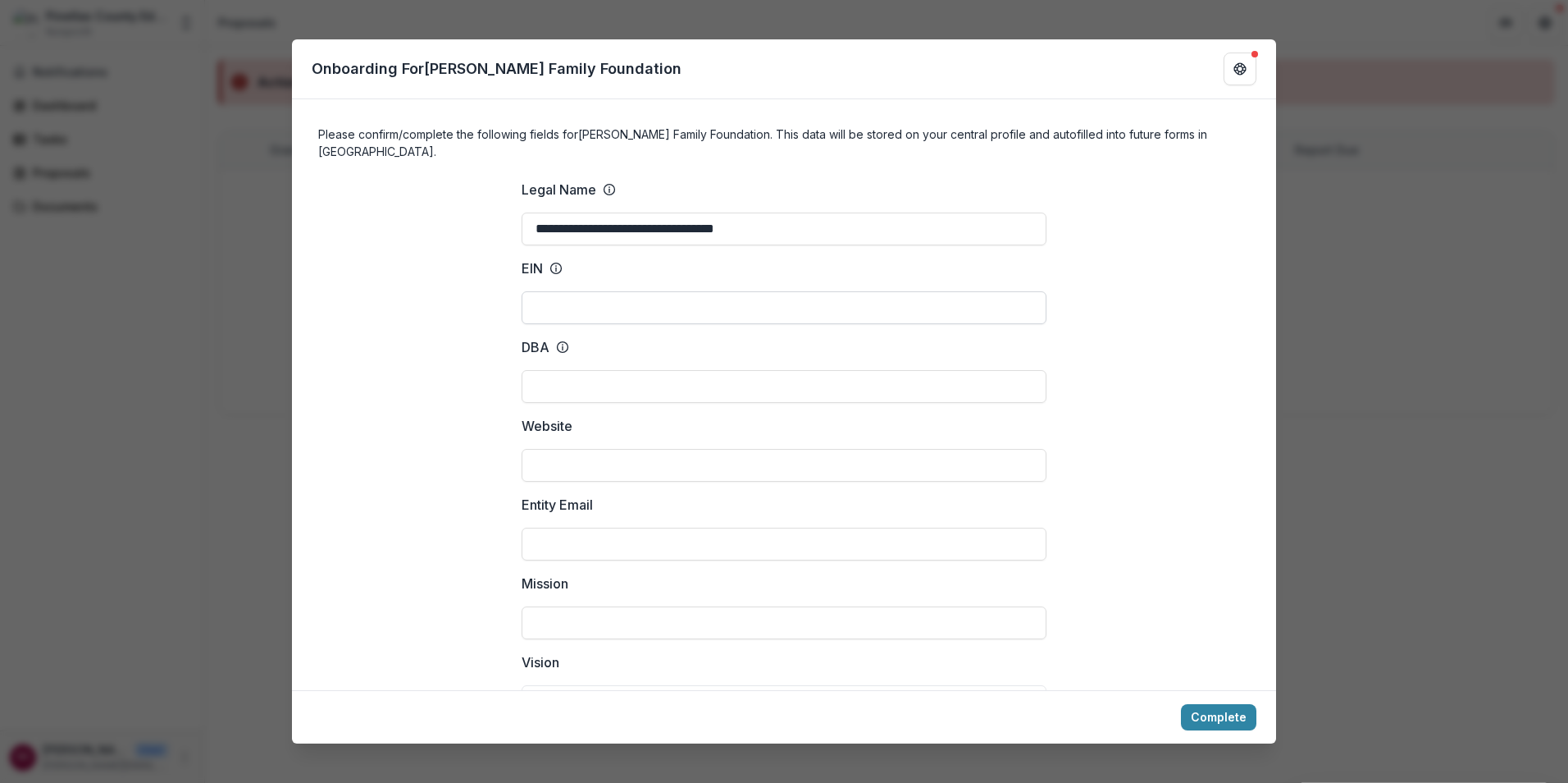
click at [607, 291] on input "EIN" at bounding box center [784, 307] width 525 height 33
click at [557, 262] on icon at bounding box center [556, 268] width 13 height 13
click at [557, 291] on input "EIN" at bounding box center [784, 307] width 525 height 33
click at [544, 304] on input "EIN" at bounding box center [784, 307] width 525 height 33
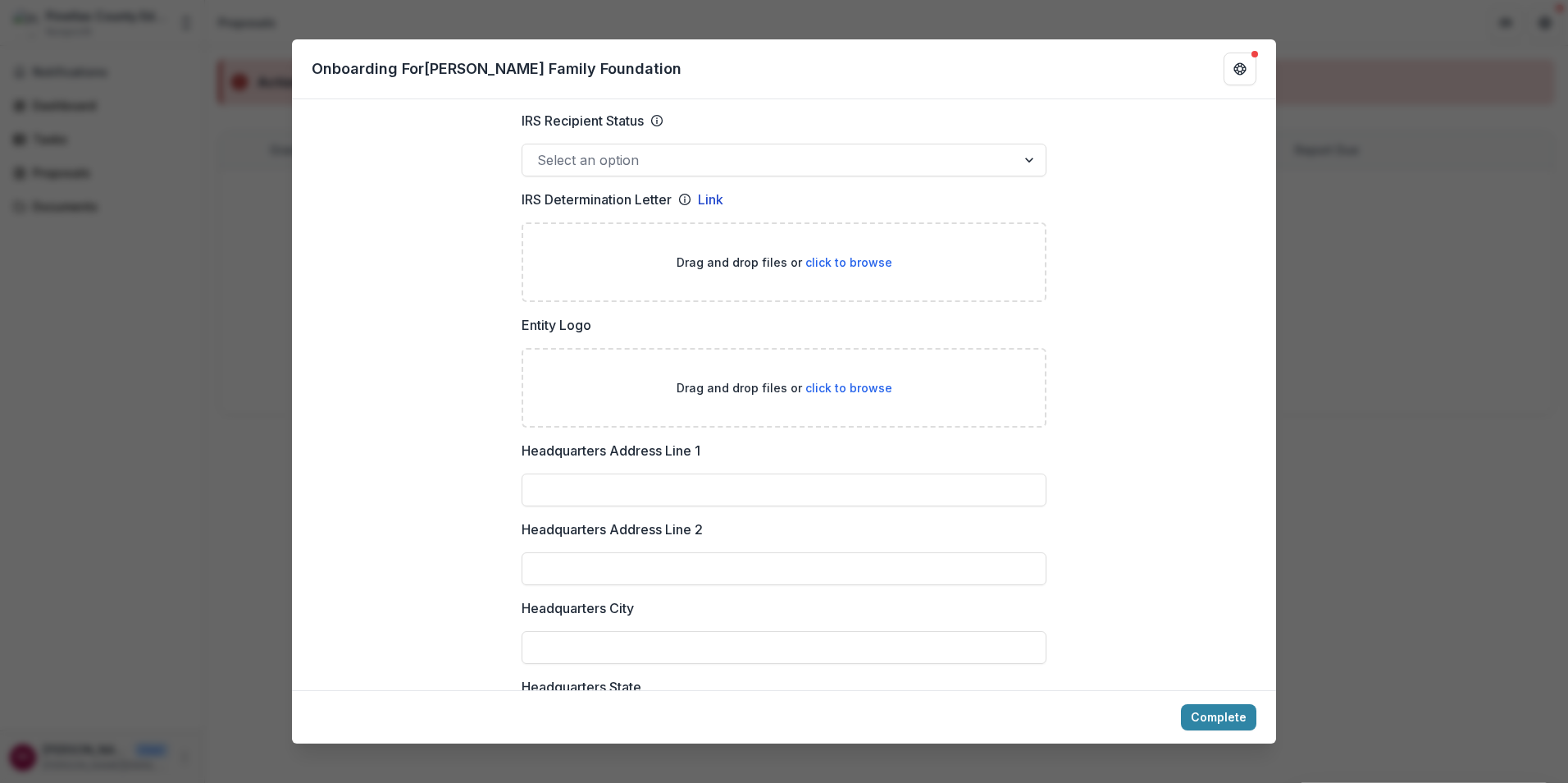
scroll to position [903, 0]
